Goal: Task Accomplishment & Management: Use online tool/utility

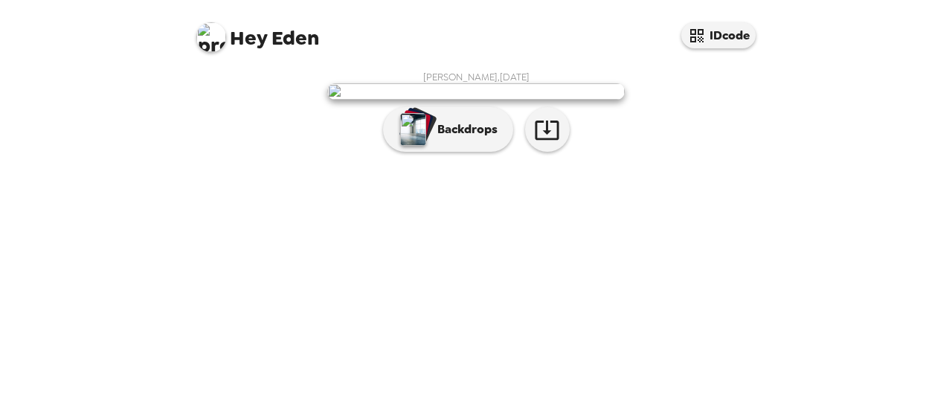
scroll to position [126, 0]
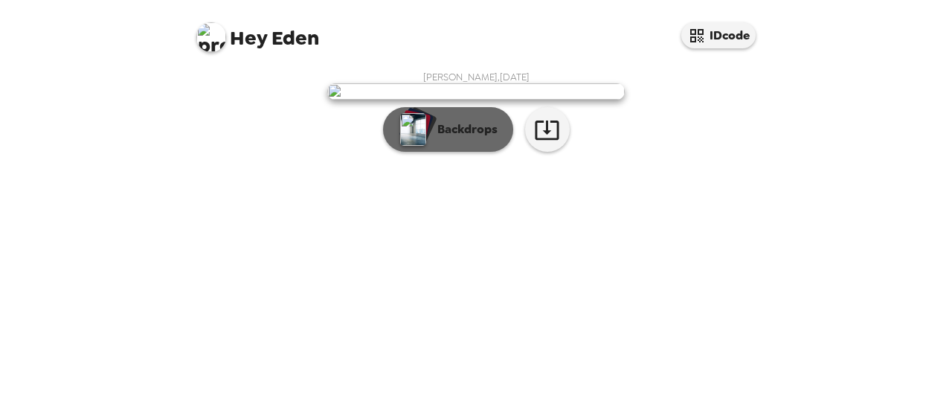
click at [451, 138] on p "Backdrops" at bounding box center [464, 129] width 68 height 18
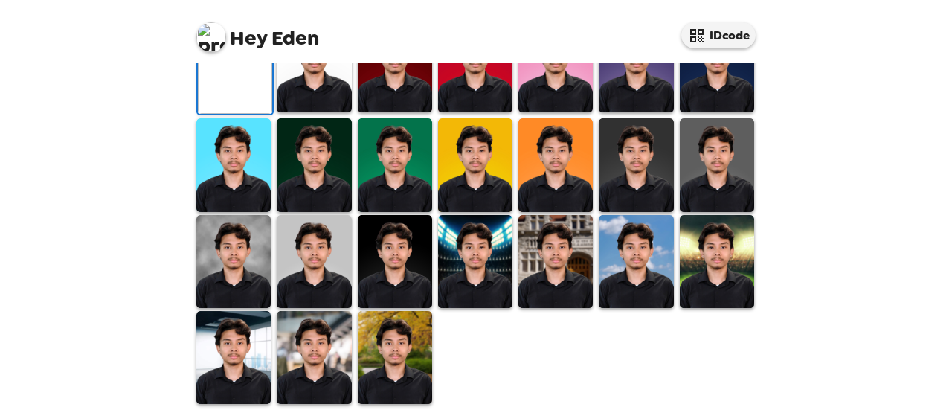
scroll to position [181, 0]
